Goal: Find specific fact: Find specific fact

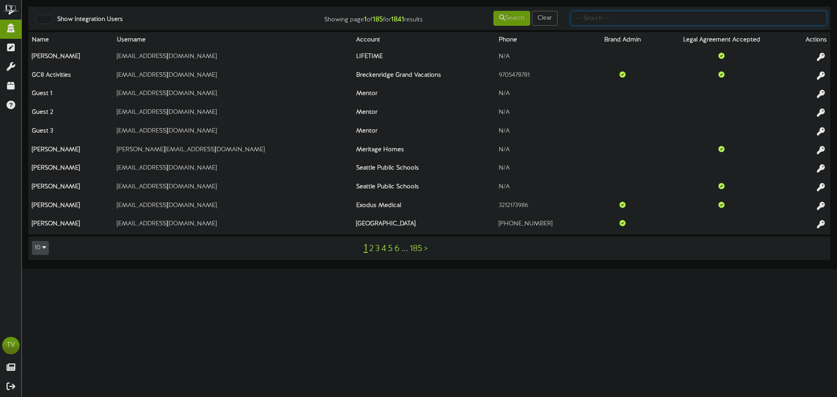
click at [622, 14] on input "text" at bounding box center [699, 18] width 256 height 15
type input "[PERSON_NAME]"
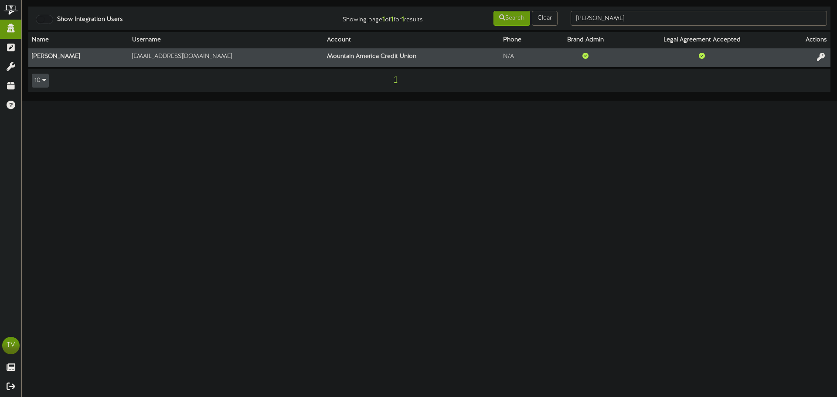
click at [826, 51] on td at bounding box center [804, 57] width 52 height 19
click at [818, 58] on icon at bounding box center [821, 57] width 10 height 10
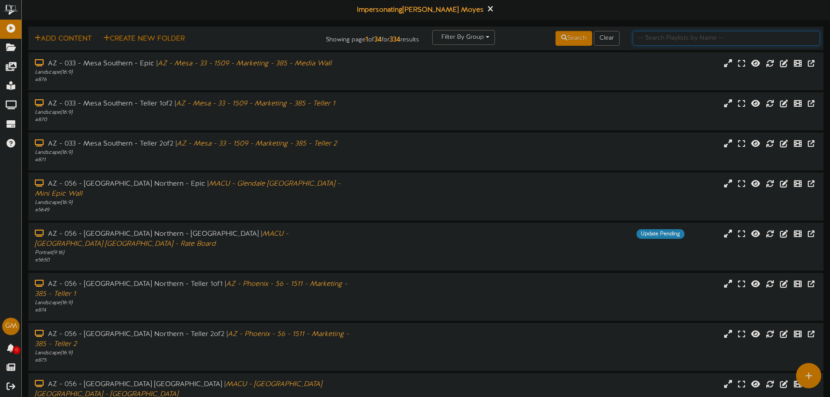
click at [684, 44] on input "text" at bounding box center [726, 38] width 187 height 15
type input "w"
type input "redwood"
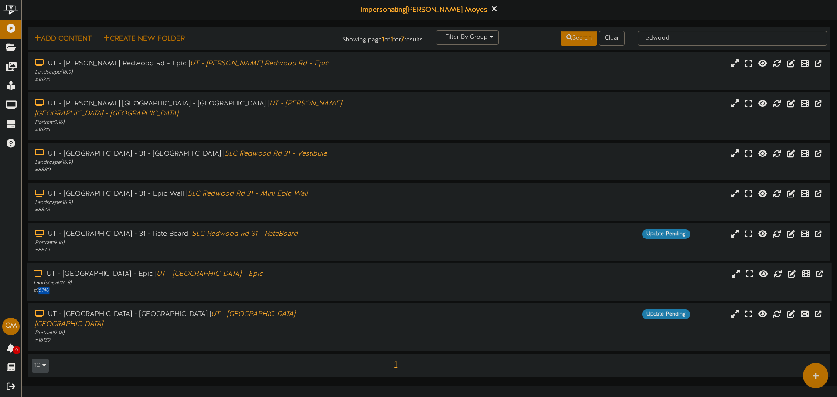
drag, startPoint x: 49, startPoint y: 279, endPoint x: 38, endPoint y: 282, distance: 11.2
click at [38, 287] on div "# 16140" at bounding box center [195, 290] width 322 height 7
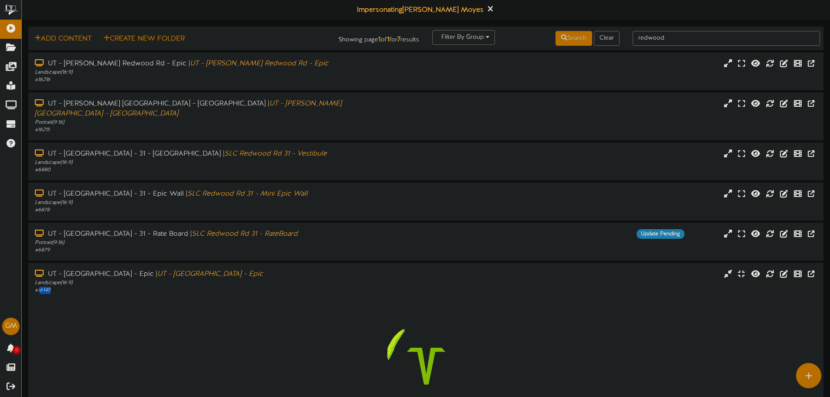
copy div "6140"
